Goal: Register for event/course

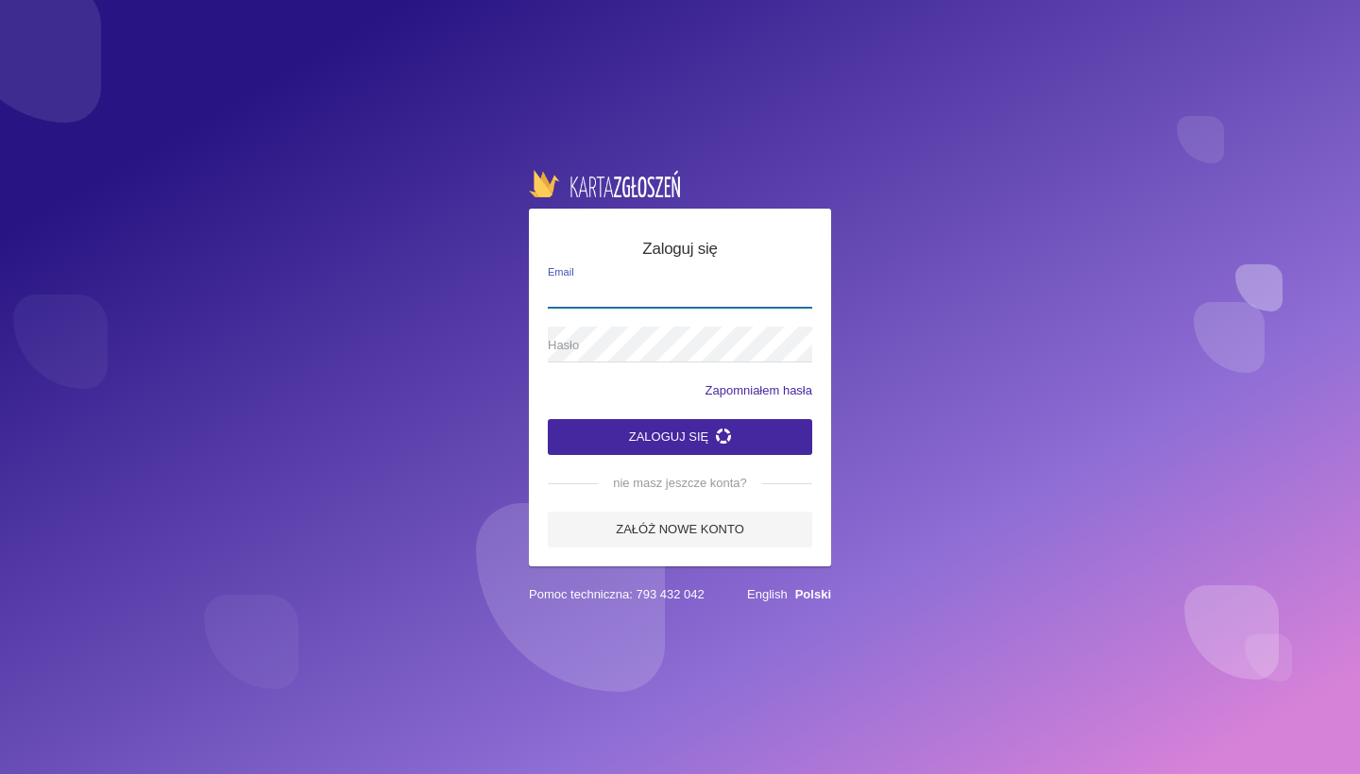
type input "[EMAIL_ADDRESS][DOMAIN_NAME]"
click at [697, 425] on button "Zaloguj się" at bounding box center [680, 437] width 264 height 36
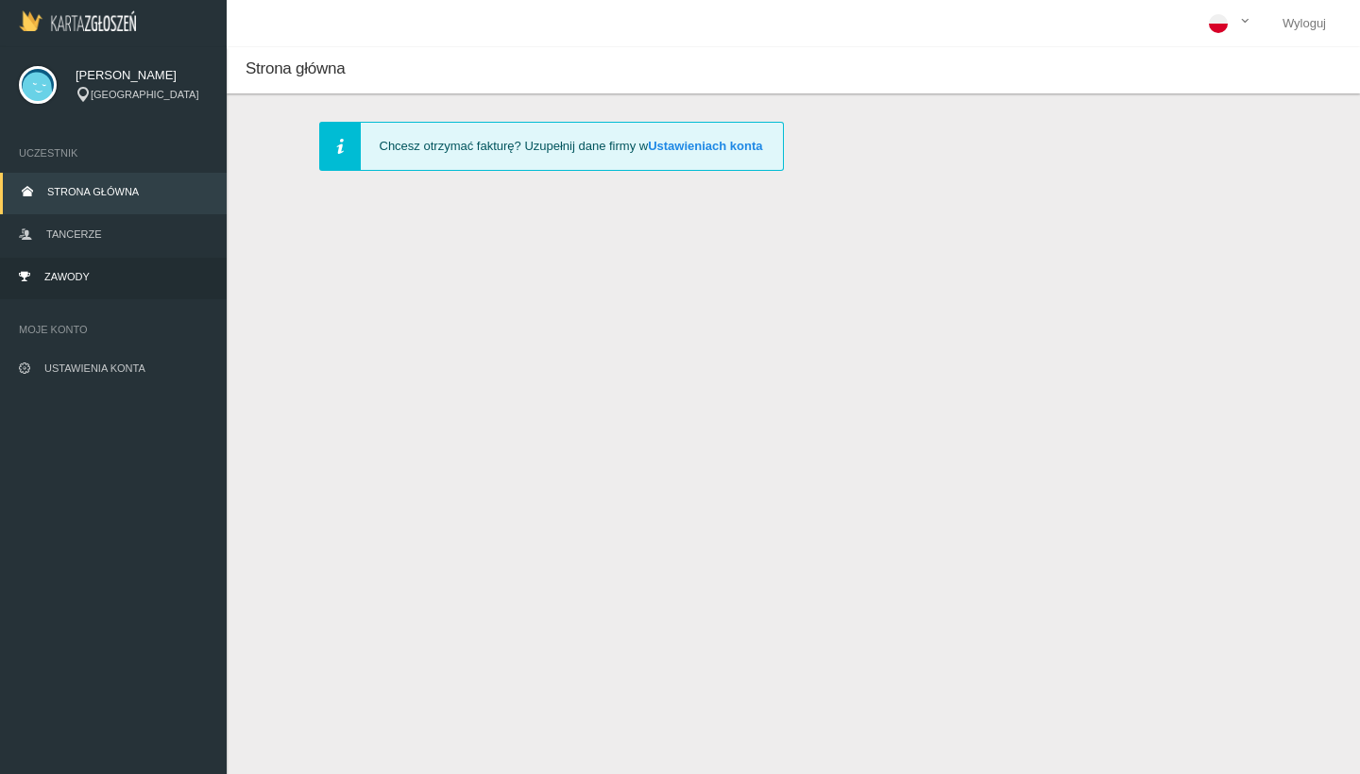
click at [106, 280] on link "Zawody" at bounding box center [113, 279] width 227 height 42
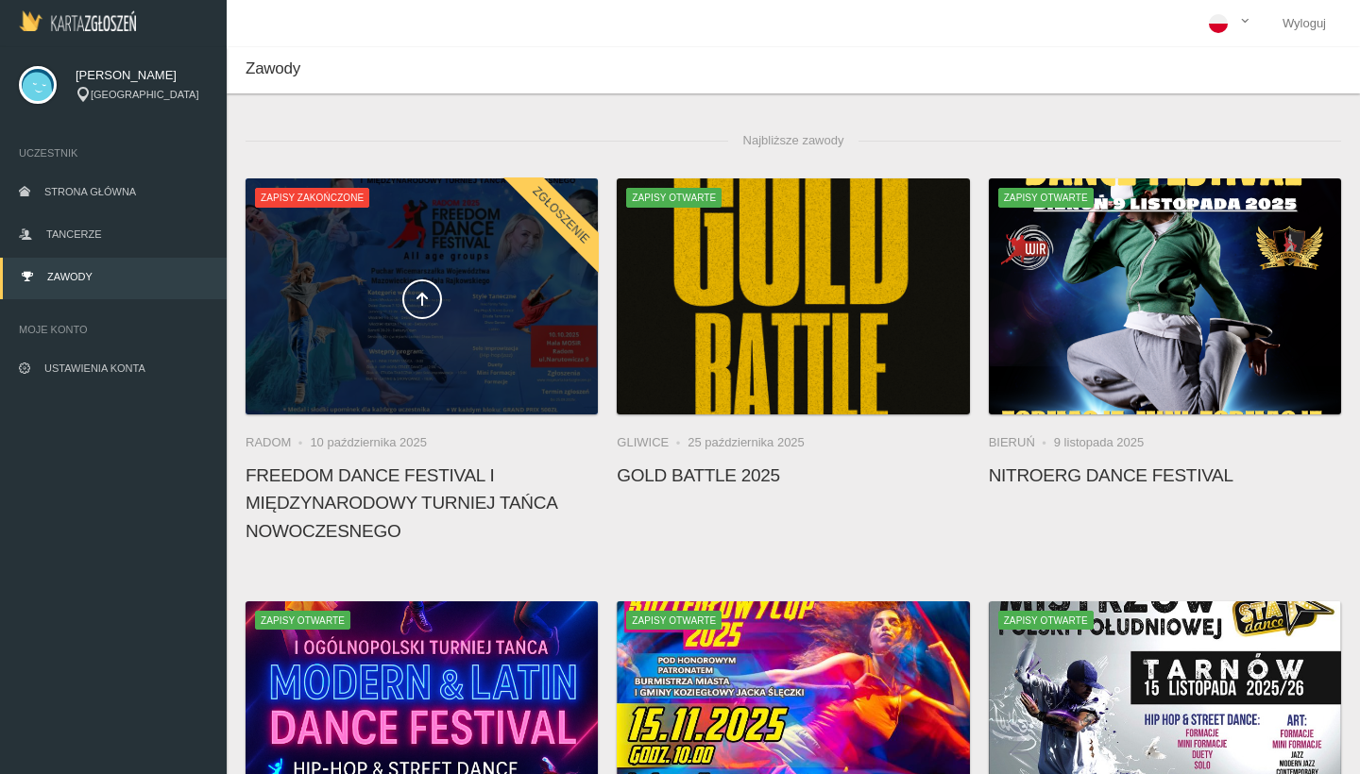
click at [471, 365] on div at bounding box center [422, 297] width 352 height 236
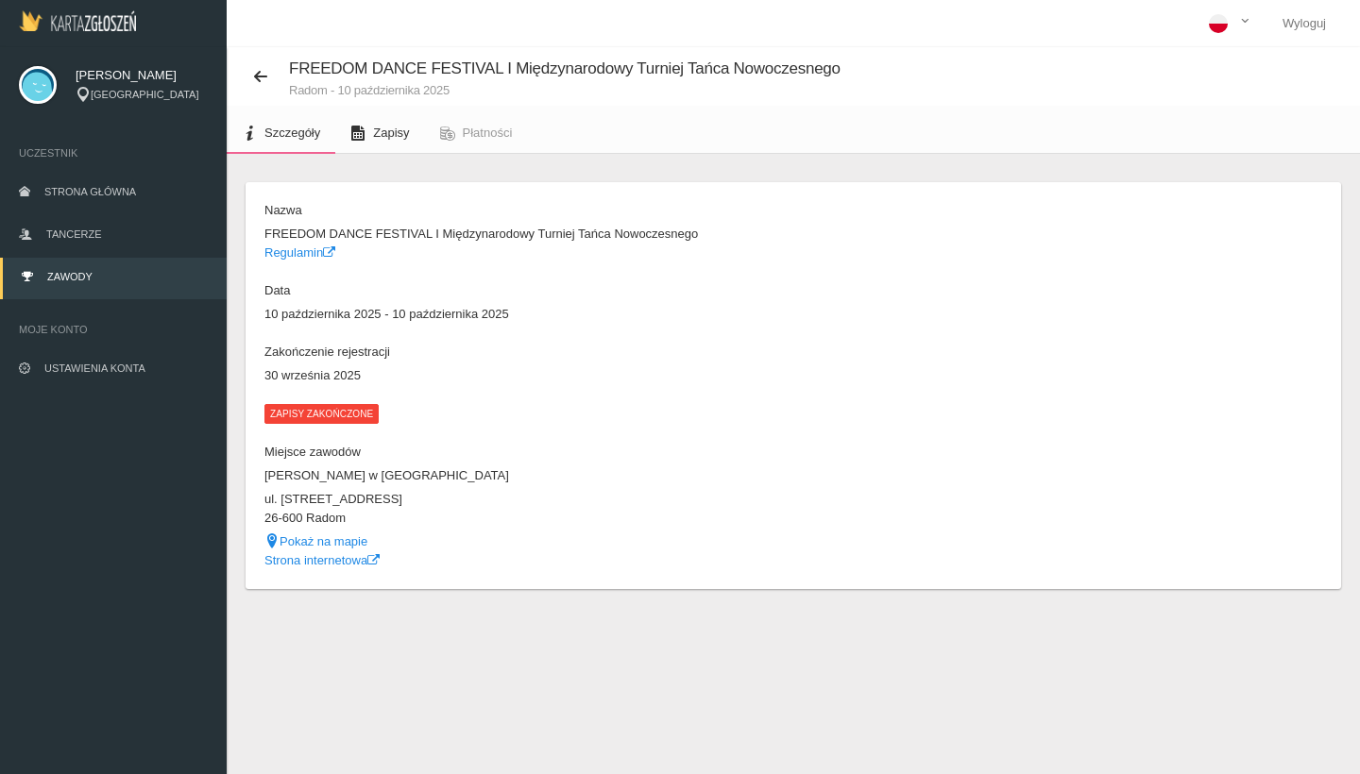
click at [389, 138] on span "Zapisy" at bounding box center [391, 133] width 36 height 14
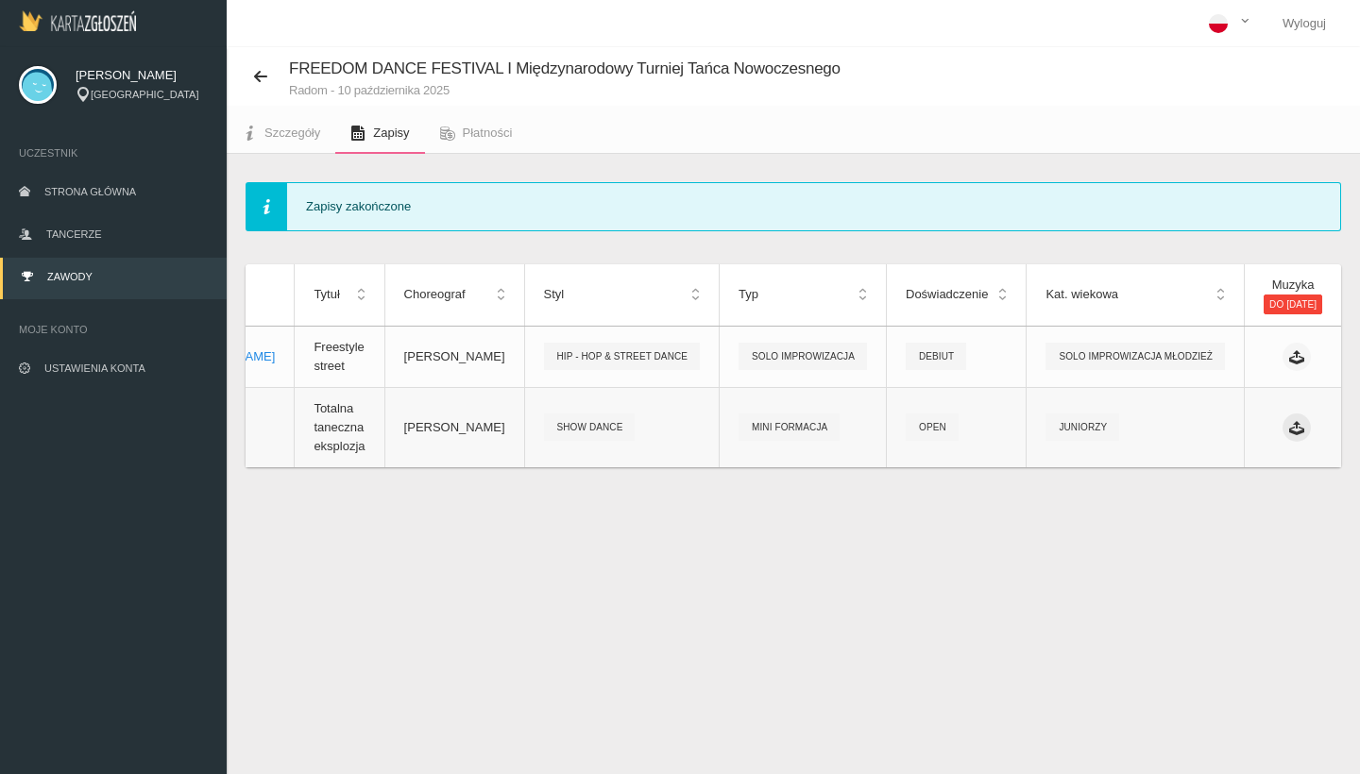
scroll to position [0, 160]
click at [1289, 420] on icon at bounding box center [1296, 427] width 15 height 15
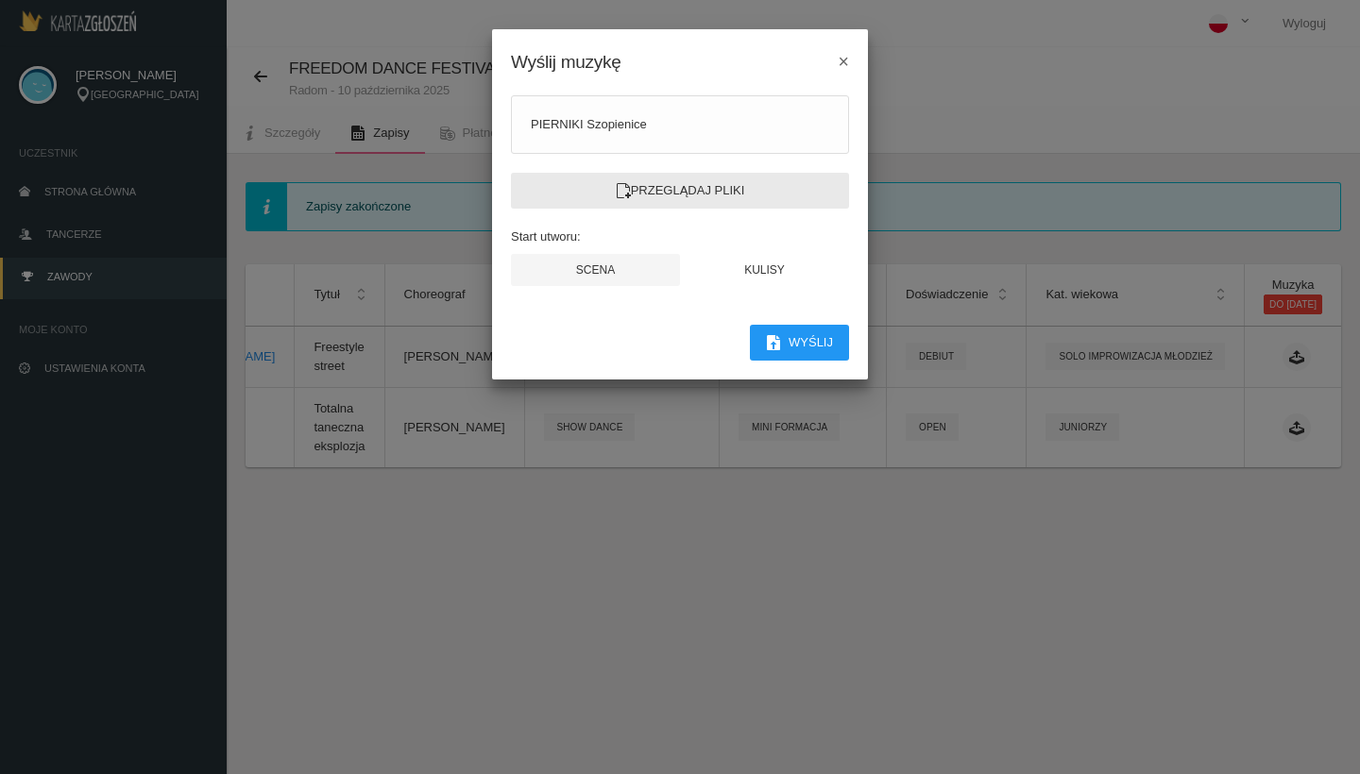
click at [704, 181] on label "Przeglądaj pliki" at bounding box center [680, 191] width 338 height 36
click at [0, 0] on input "Przeglądaj pliki" at bounding box center [0, 0] width 0 height 0
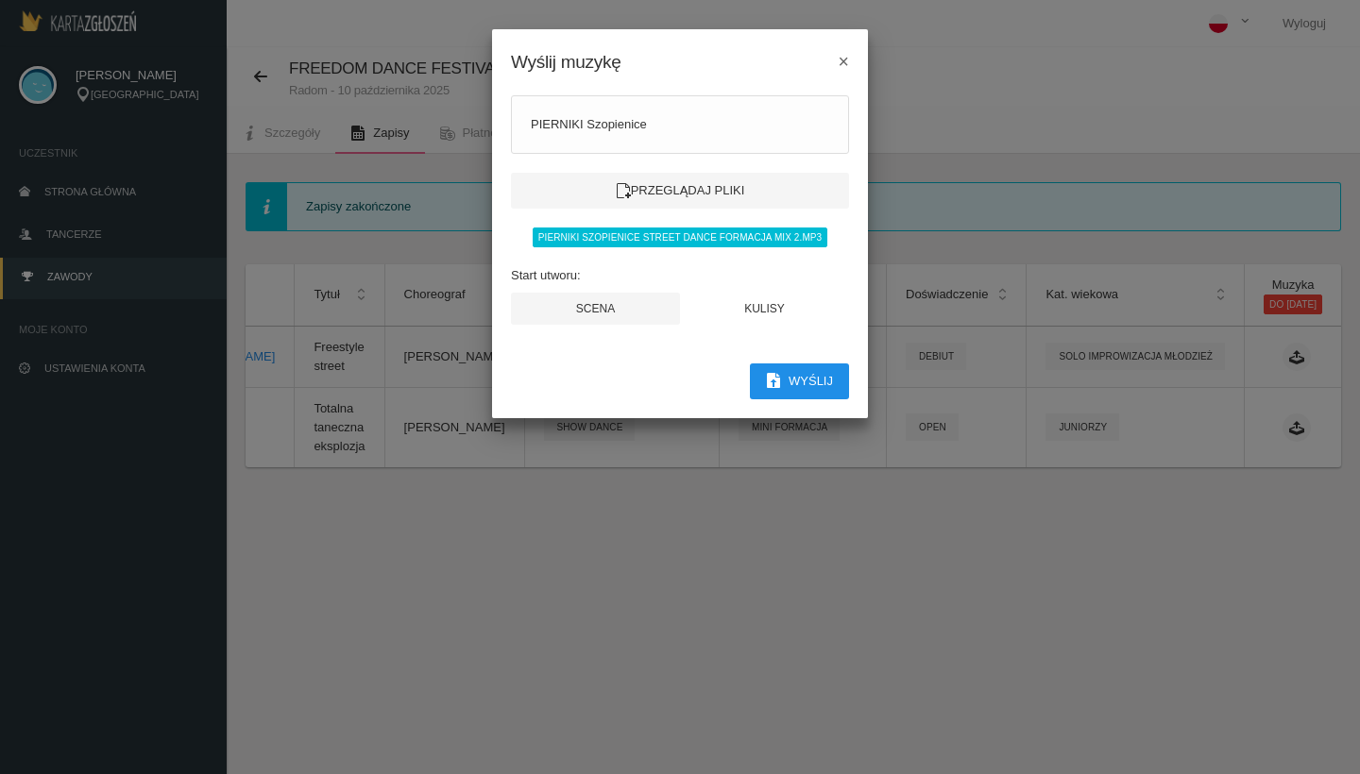
click at [824, 381] on button "Wyślij" at bounding box center [799, 382] width 99 height 36
